Goal: Find contact information: Find contact information

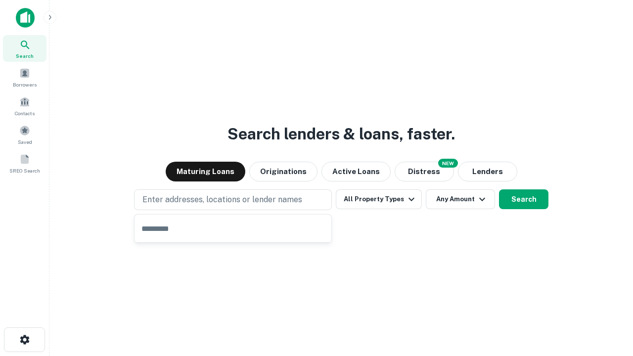
type input "**********"
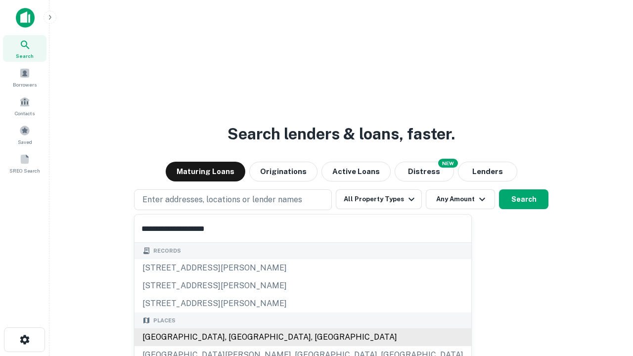
click at [236, 337] on div "[GEOGRAPHIC_DATA], [GEOGRAPHIC_DATA], [GEOGRAPHIC_DATA]" at bounding box center [302, 337] width 337 height 18
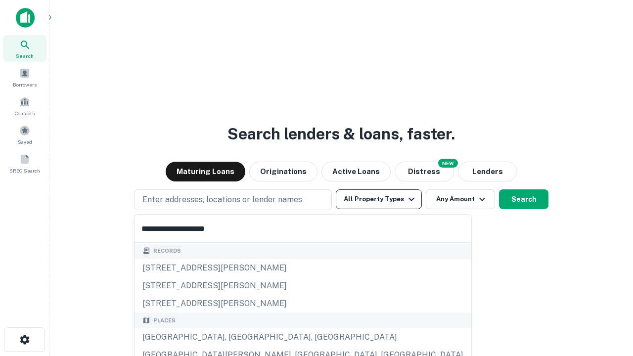
click at [379, 199] on button "All Property Types" at bounding box center [379, 199] width 86 height 20
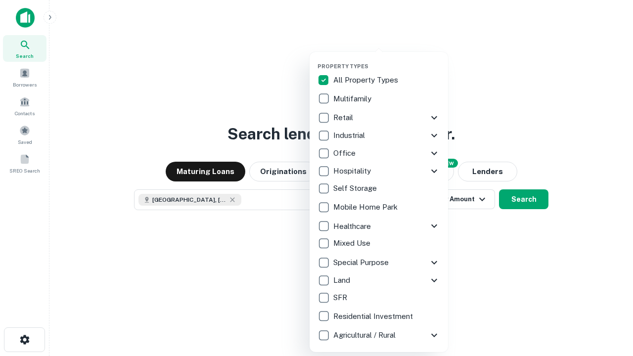
click at [386, 60] on button "button" at bounding box center [386, 60] width 138 height 0
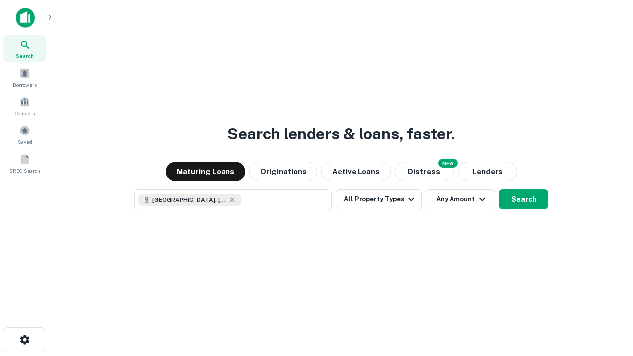
scroll to position [16, 0]
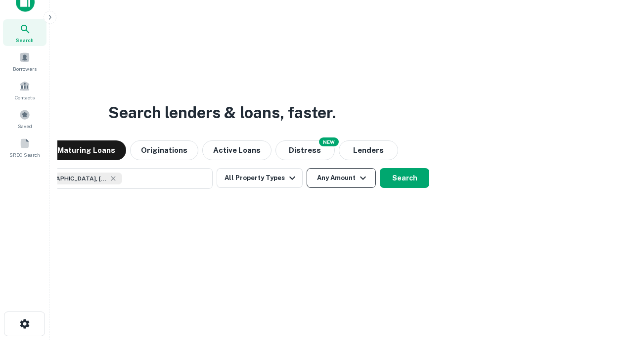
click at [306, 168] on button "Any Amount" at bounding box center [340, 178] width 69 height 20
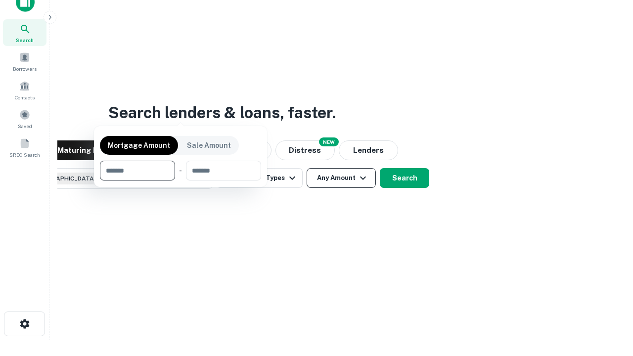
scroll to position [71, 280]
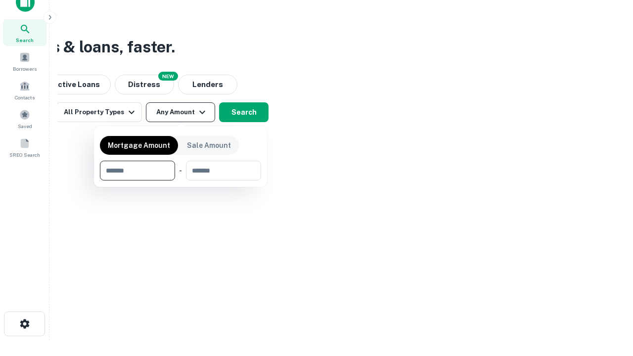
type input "*******"
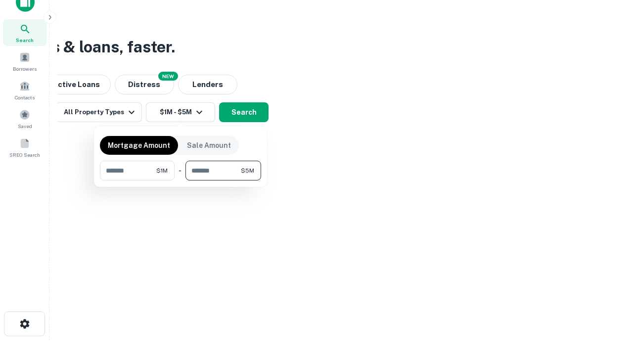
type input "*******"
click at [180, 180] on button "button" at bounding box center [180, 180] width 161 height 0
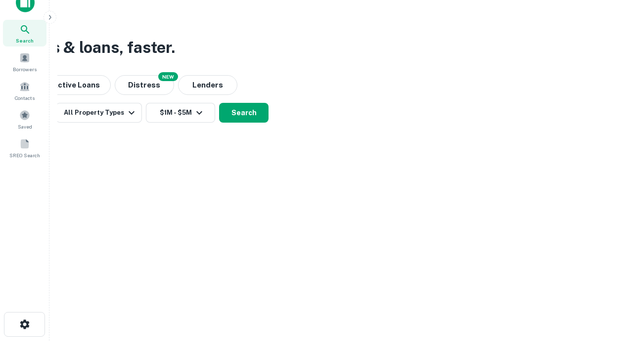
scroll to position [5, 182]
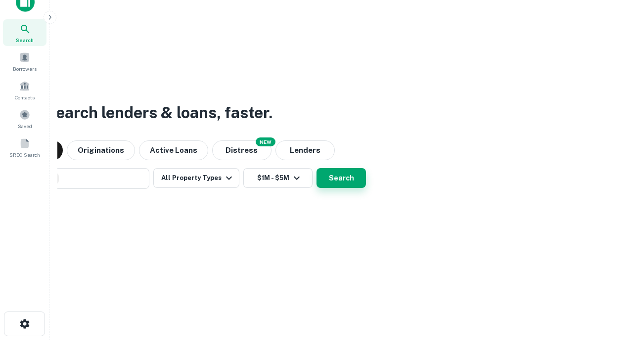
click at [341, 178] on button "Search" at bounding box center [340, 178] width 49 height 20
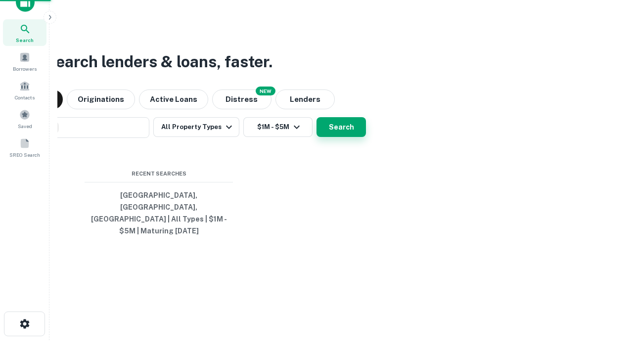
scroll to position [0, 182]
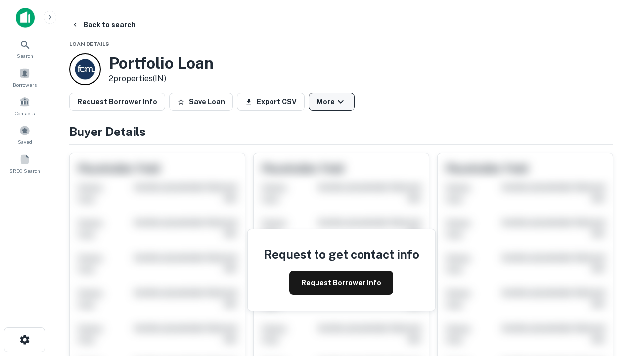
click at [331, 102] on button "More" at bounding box center [331, 102] width 46 height 18
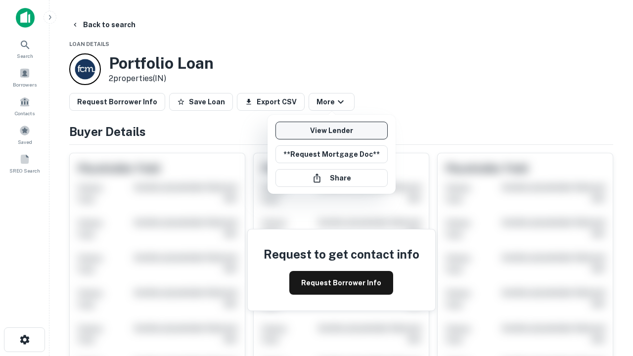
click at [331, 130] on link "View Lender" at bounding box center [331, 131] width 112 height 18
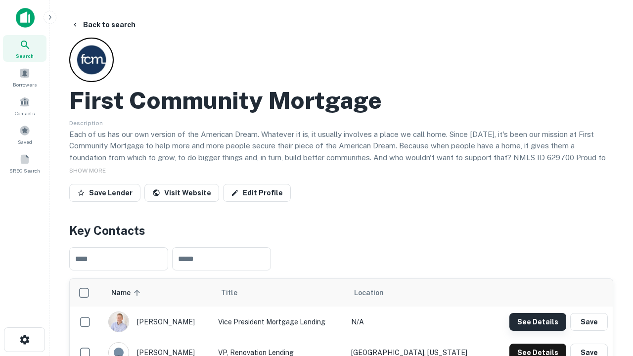
click at [537, 321] on button "See Details" at bounding box center [537, 322] width 57 height 18
click at [24, 339] on icon "button" at bounding box center [25, 340] width 12 height 12
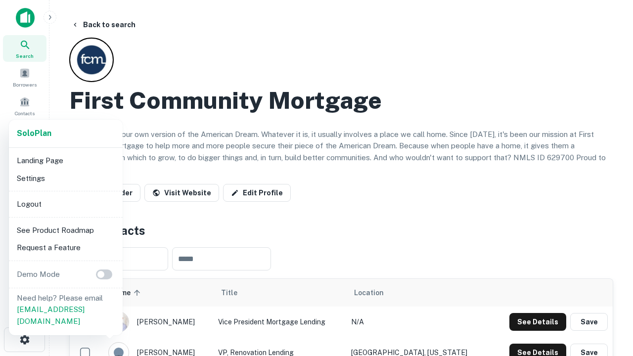
click at [65, 204] on li "Logout" at bounding box center [66, 204] width 106 height 18
